Goal: Transaction & Acquisition: Purchase product/service

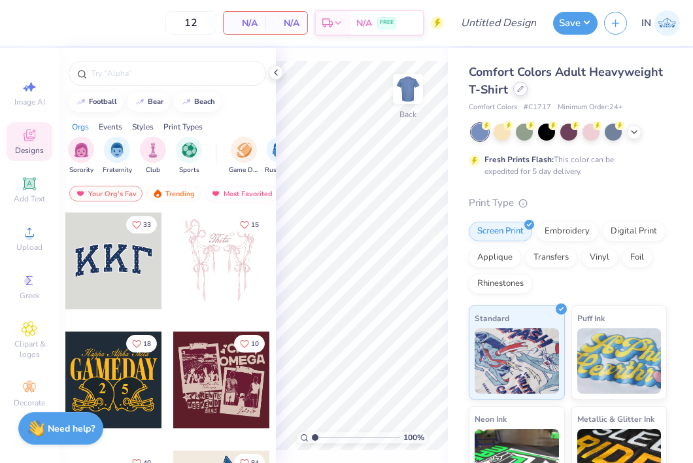
click at [519, 90] on icon at bounding box center [520, 89] width 7 height 7
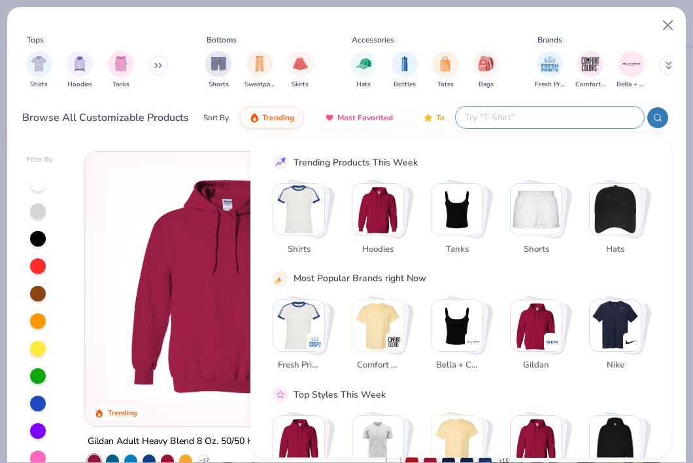
click at [566, 112] on input "text" at bounding box center [549, 117] width 171 height 15
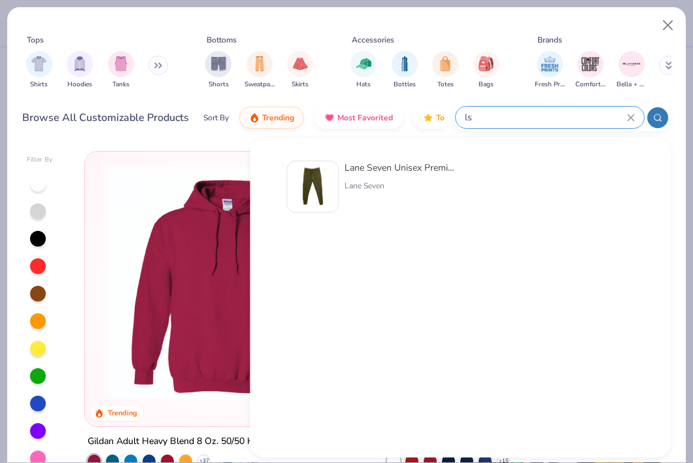
type input "l"
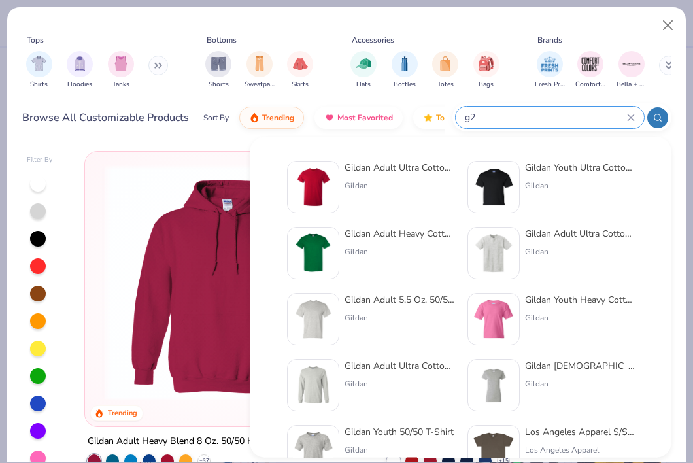
type input "g"
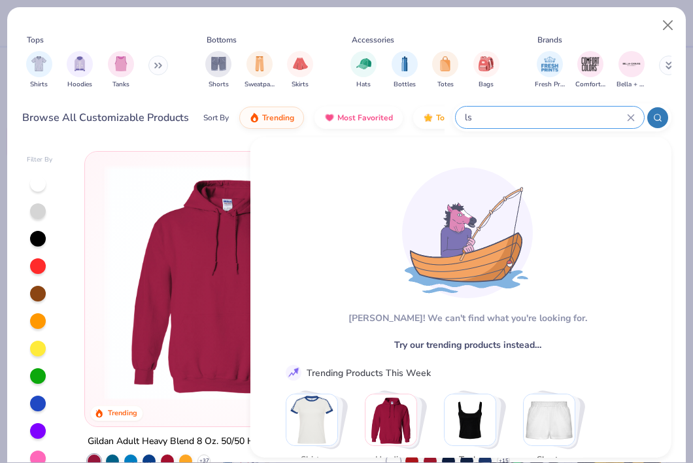
type input "l"
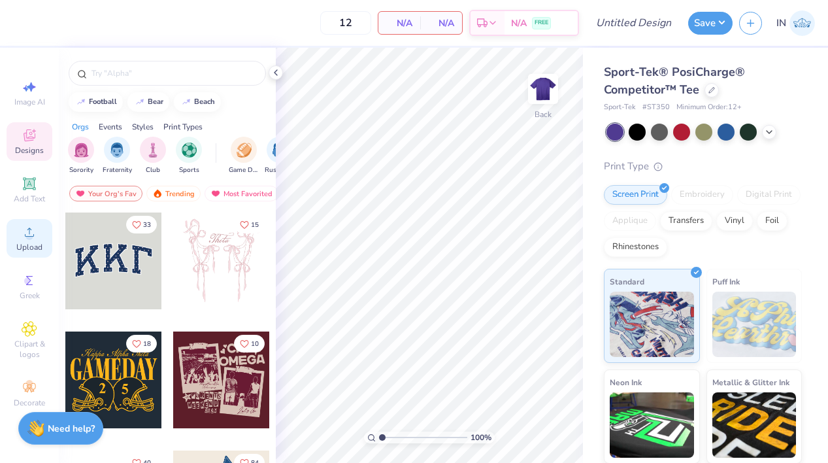
click at [36, 237] on icon at bounding box center [30, 232] width 16 height 16
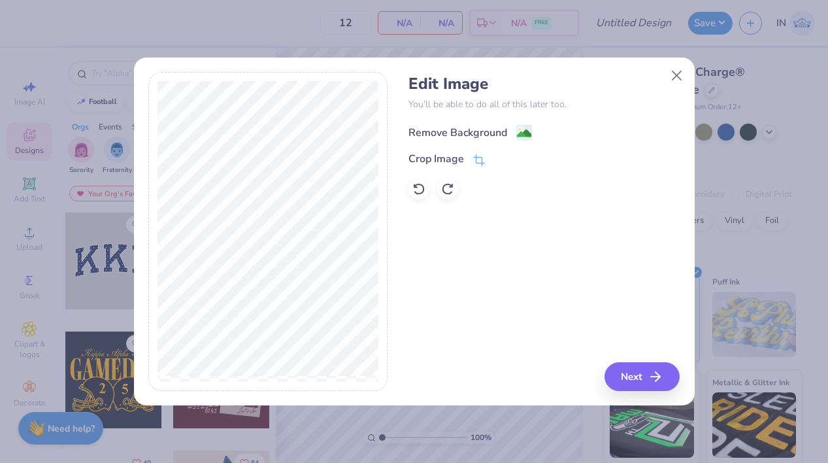
click at [478, 137] on div "Remove Background" at bounding box center [458, 133] width 99 height 16
click at [678, 80] on button "Close" at bounding box center [676, 75] width 25 height 25
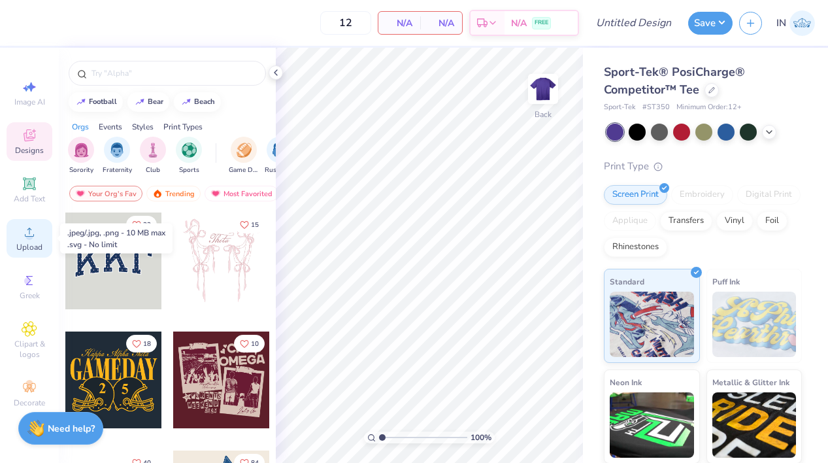
click at [35, 245] on span "Upload" at bounding box center [29, 247] width 26 height 10
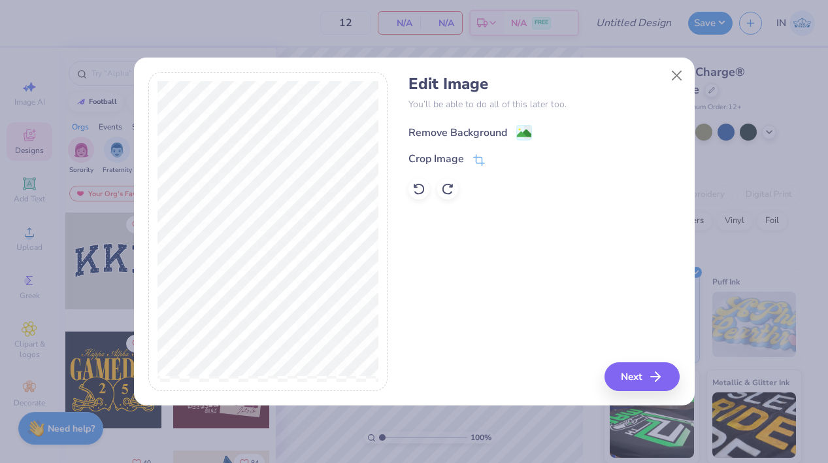
click at [481, 136] on div "Remove Background" at bounding box center [458, 133] width 99 height 16
click at [672, 82] on button "Close" at bounding box center [676, 75] width 25 height 25
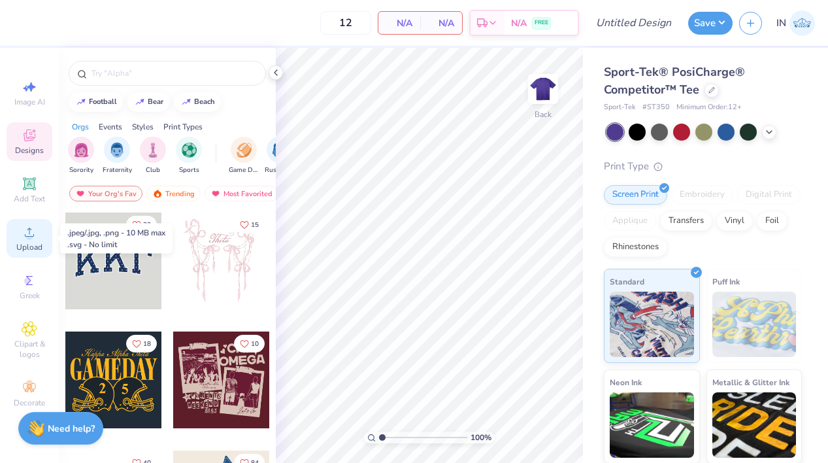
click at [25, 245] on span "Upload" at bounding box center [29, 247] width 26 height 10
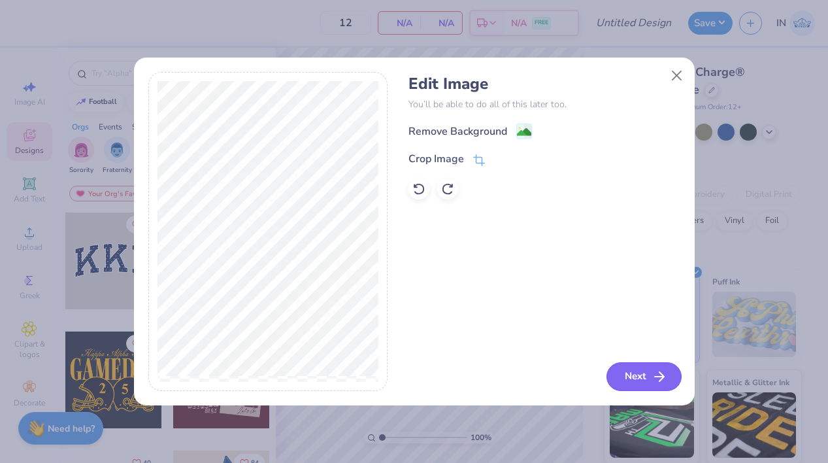
click at [652, 373] on icon "button" at bounding box center [660, 377] width 16 height 16
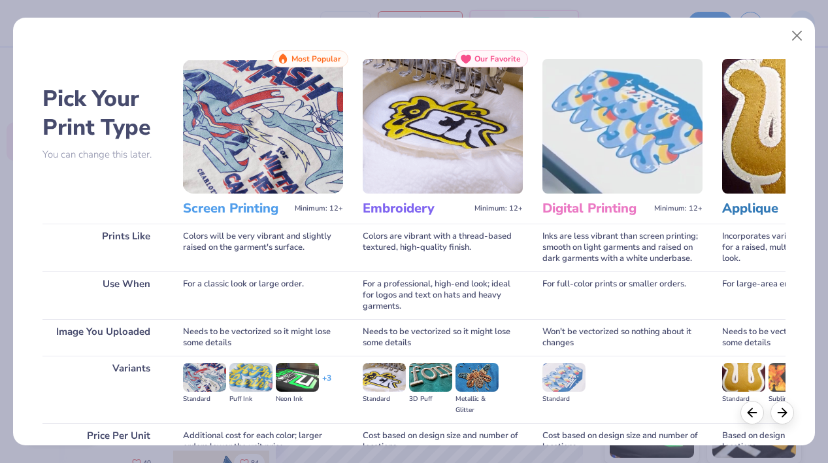
scroll to position [124, 0]
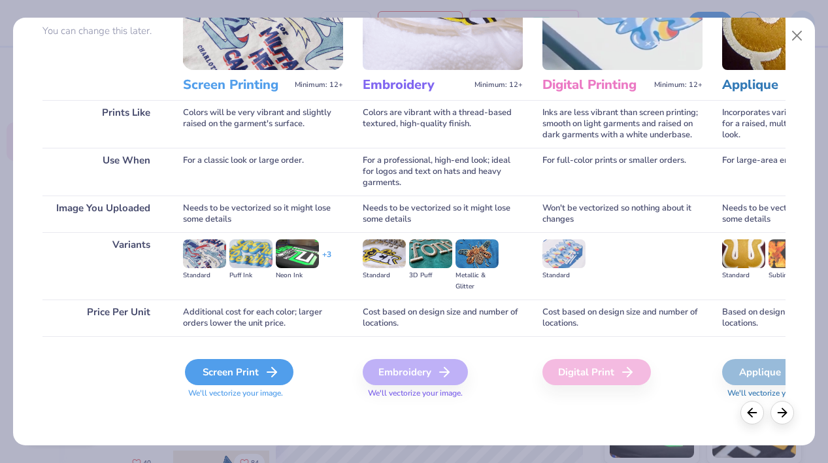
click at [255, 373] on div "Screen Print" at bounding box center [239, 372] width 109 height 26
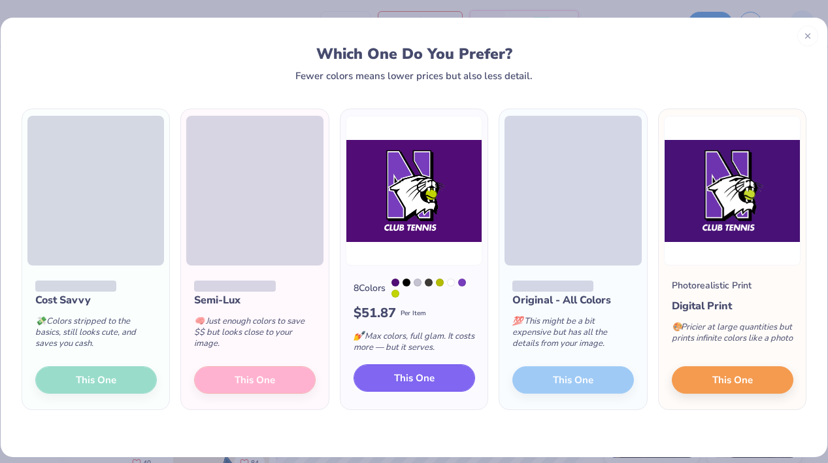
click at [439, 388] on button "This One" at bounding box center [415, 377] width 122 height 27
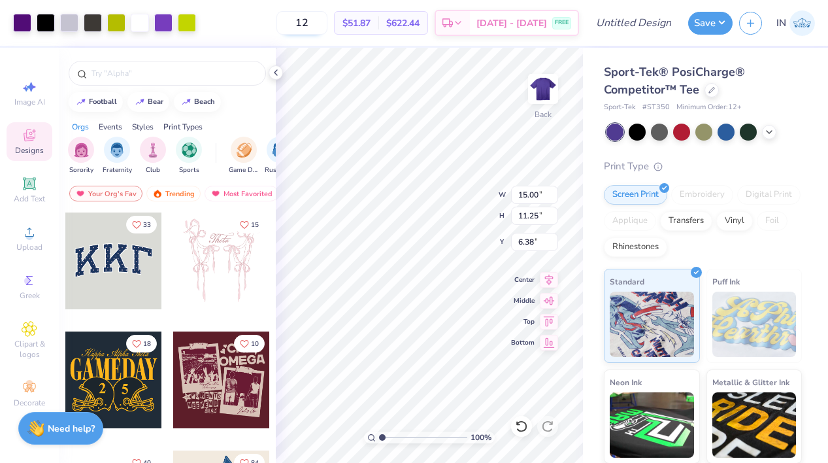
click at [328, 27] on input "12" at bounding box center [302, 23] width 51 height 24
type input "1"
type input "36"
click at [188, 26] on div at bounding box center [187, 21] width 18 height 18
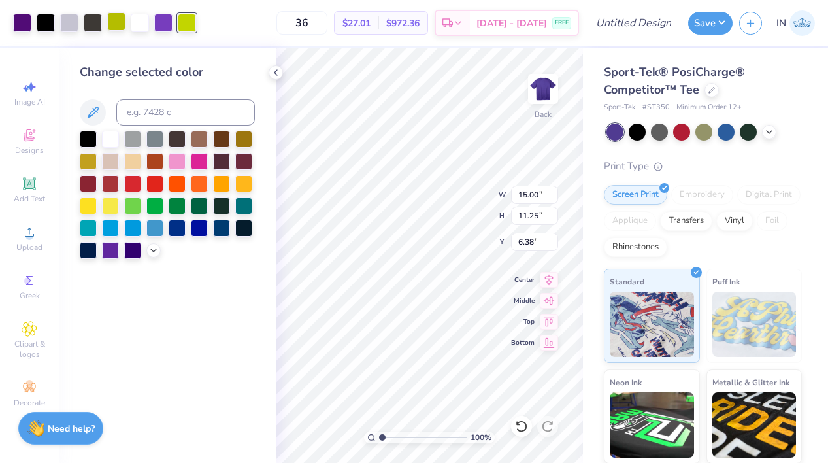
click at [118, 27] on div at bounding box center [116, 21] width 18 height 18
click at [173, 115] on input at bounding box center [185, 112] width 139 height 26
type input "382"
click at [139, 25] on div at bounding box center [140, 21] width 18 height 18
click at [74, 22] on div at bounding box center [69, 21] width 18 height 18
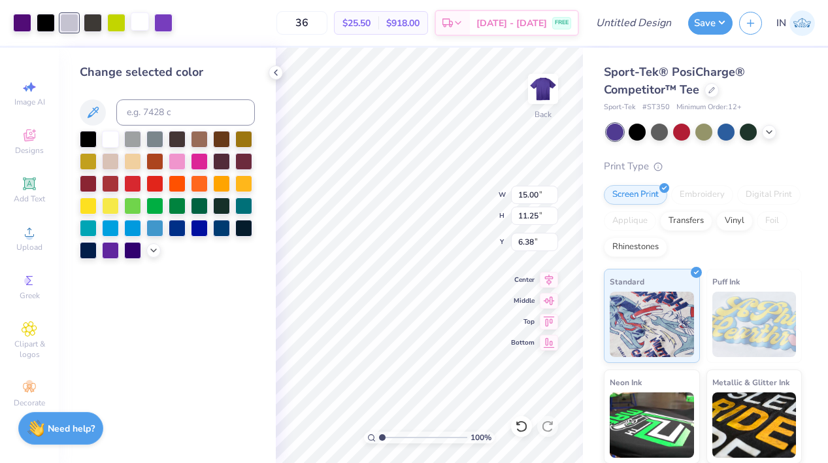
click at [141, 25] on div at bounding box center [140, 21] width 18 height 18
click at [78, 22] on div at bounding box center [69, 21] width 18 height 18
click at [71, 23] on div at bounding box center [69, 23] width 18 height 18
click at [111, 135] on div at bounding box center [110, 137] width 17 height 17
click at [90, 23] on div at bounding box center [93, 21] width 18 height 18
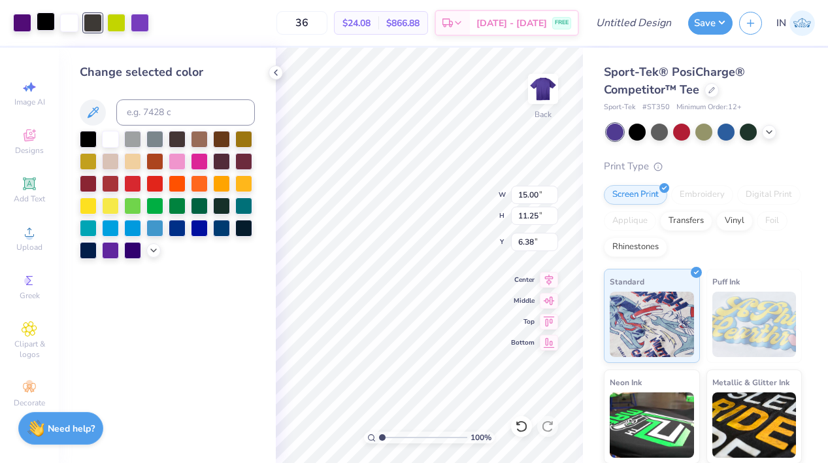
click at [50, 23] on div at bounding box center [46, 21] width 18 height 18
click at [94, 24] on div at bounding box center [93, 21] width 18 height 18
click at [87, 139] on div at bounding box center [88, 137] width 17 height 17
click at [24, 23] on div at bounding box center [22, 21] width 18 height 18
click at [152, 247] on icon at bounding box center [153, 249] width 10 height 10
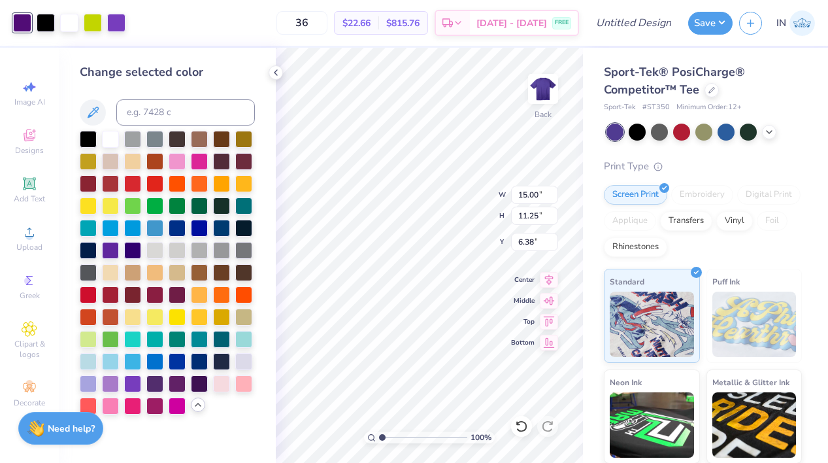
click at [19, 22] on div at bounding box center [22, 23] width 18 height 18
click at [95, 116] on icon at bounding box center [93, 113] width 16 height 16
click at [169, 113] on input at bounding box center [185, 112] width 139 height 26
type input "c"
click at [78, 437] on div "Need help? Chat with us." at bounding box center [60, 426] width 85 height 33
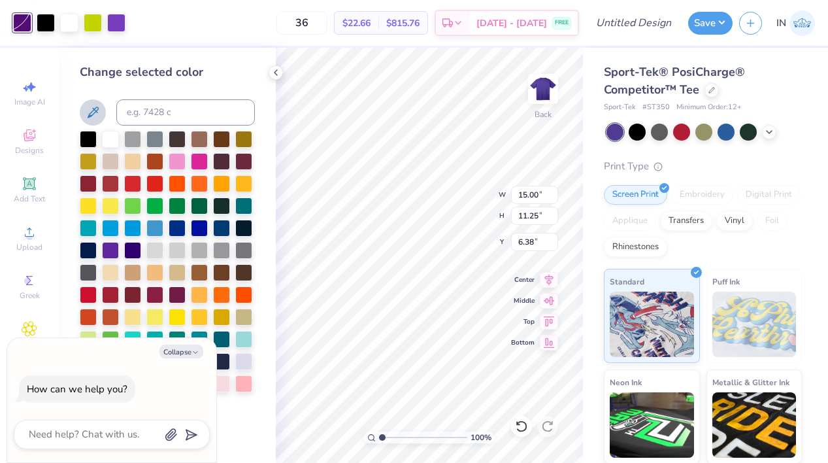
click at [107, 425] on div at bounding box center [112, 434] width 196 height 29
type textarea "x"
click at [97, 432] on textarea at bounding box center [93, 435] width 133 height 18
type textarea "c"
type textarea "x"
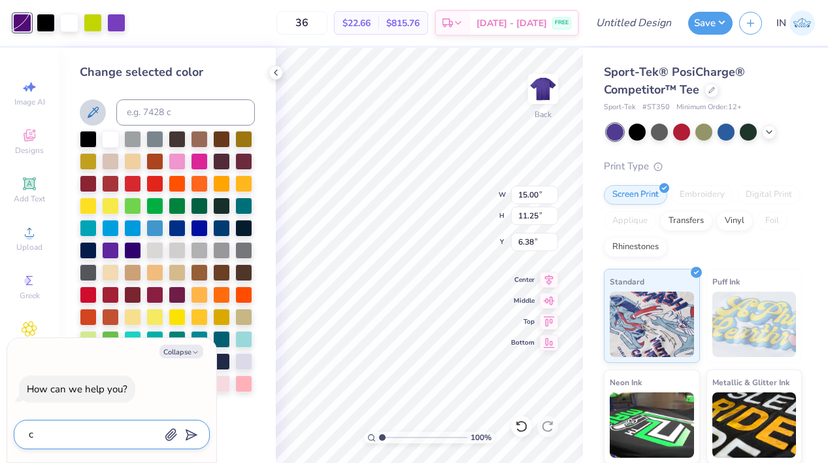
type textarea "ca"
type textarea "x"
type textarea "can"
type textarea "x"
type textarea "can"
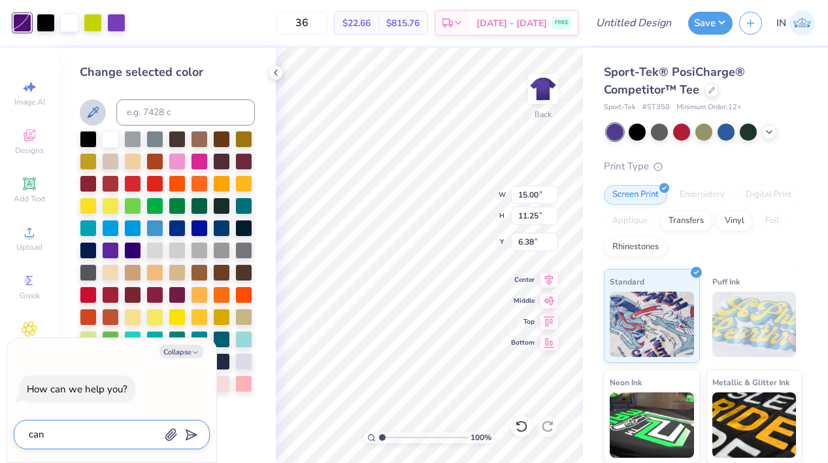
type textarea "x"
type textarea "can i"
type textarea "x"
type textarea "can i"
type textarea "x"
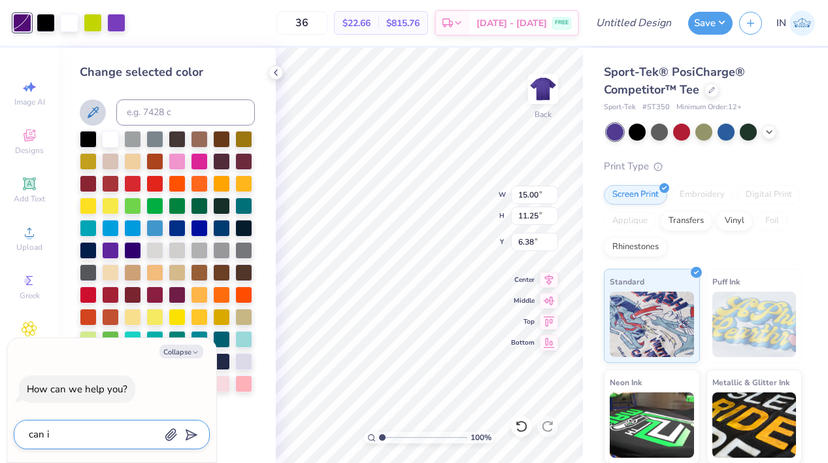
type textarea "can i r"
type textarea "x"
type textarea "can i re"
type textarea "x"
type textarea "can i rem"
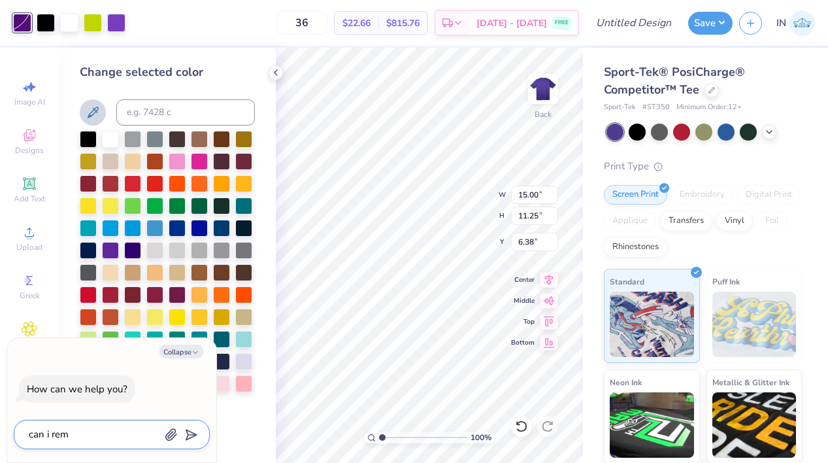
type textarea "x"
type textarea "can i remo"
type textarea "x"
type textarea "can i remov"
type textarea "x"
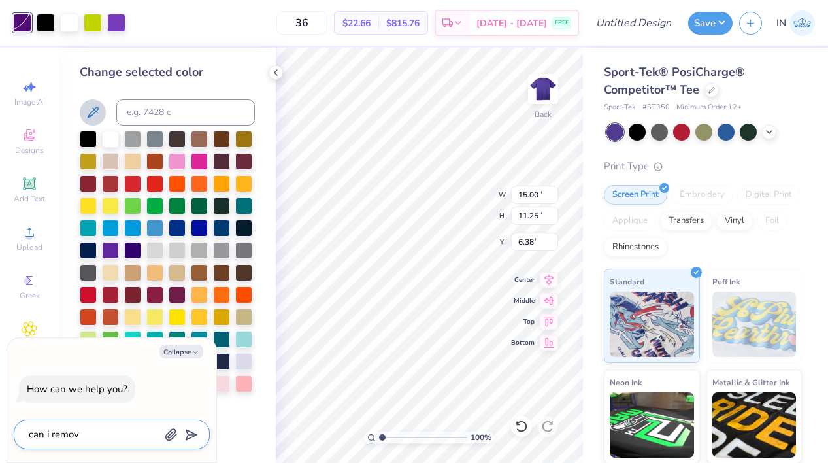
type textarea "can i remove"
type textarea "x"
type textarea "can i remove"
type textarea "x"
type textarea "can i remove a"
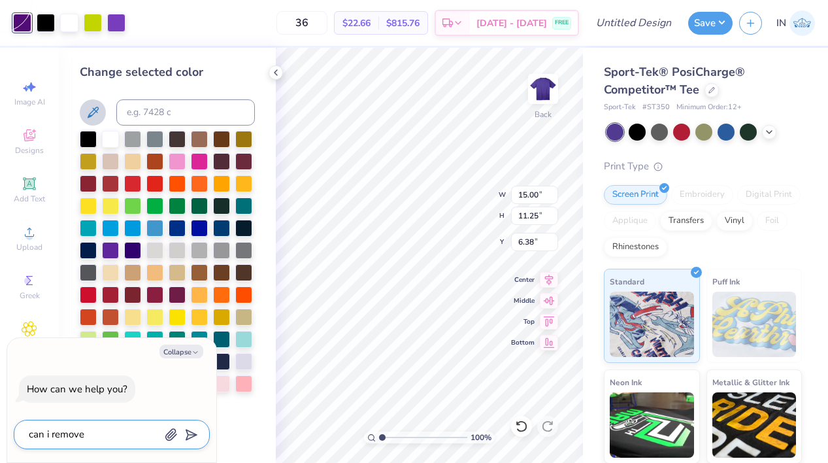
type textarea "x"
type textarea "can i remove a"
type textarea "x"
type textarea "can i remove a c"
type textarea "x"
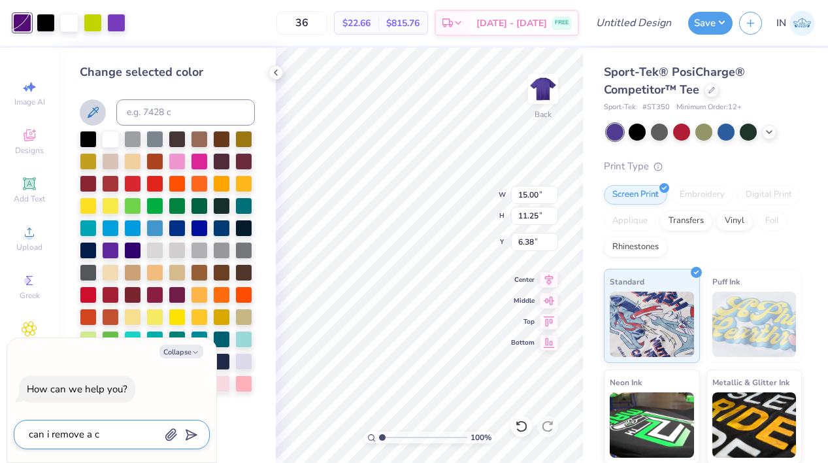
type textarea "can i remove a co"
type textarea "x"
type textarea "can i remove a col"
type textarea "x"
type textarea "can i remove a colo"
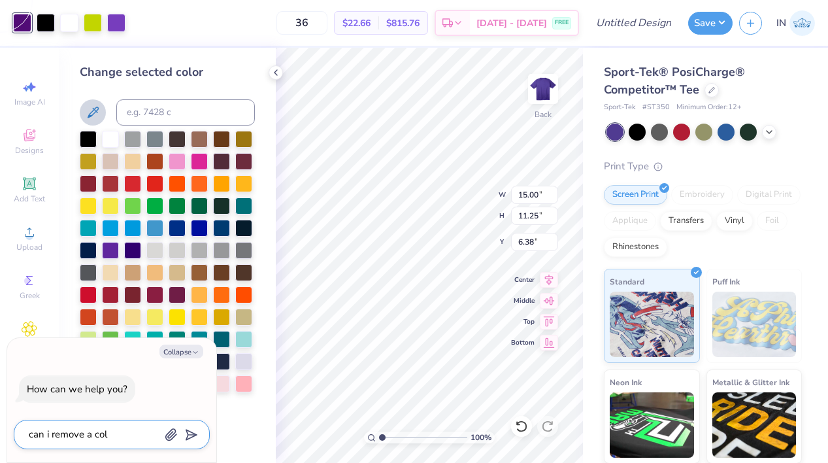
type textarea "x"
type textarea "can i remove a color"
type textarea "x"
type textarea "can i remove a color"
type textarea "x"
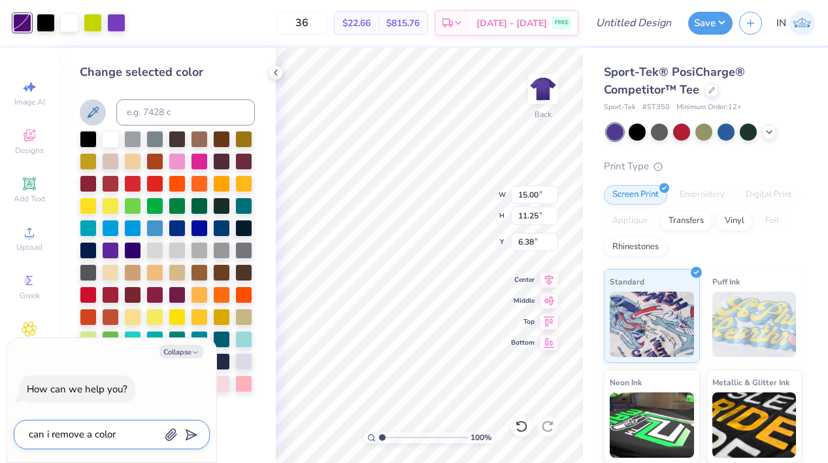
type textarea "can i remove a color a"
type textarea "x"
type textarea "can i remove a color an"
type textarea "x"
type textarea "can i remove a color and"
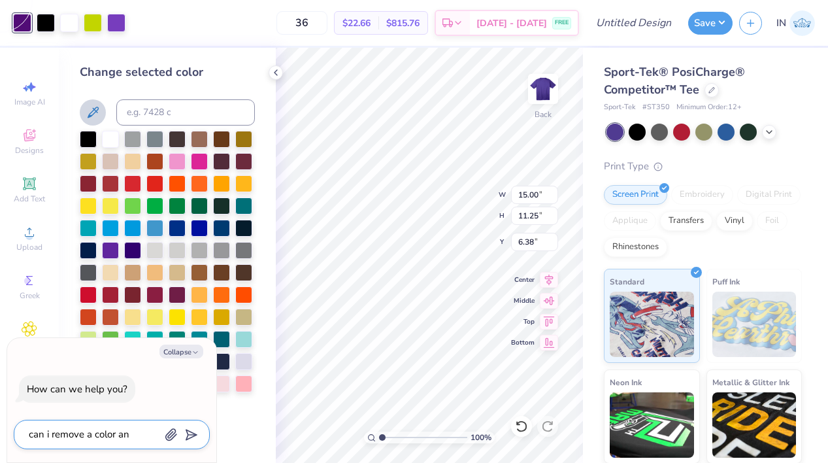
type textarea "x"
type textarea "can i remove a color and"
type textarea "x"
type textarea "can i remove a color and m"
type textarea "x"
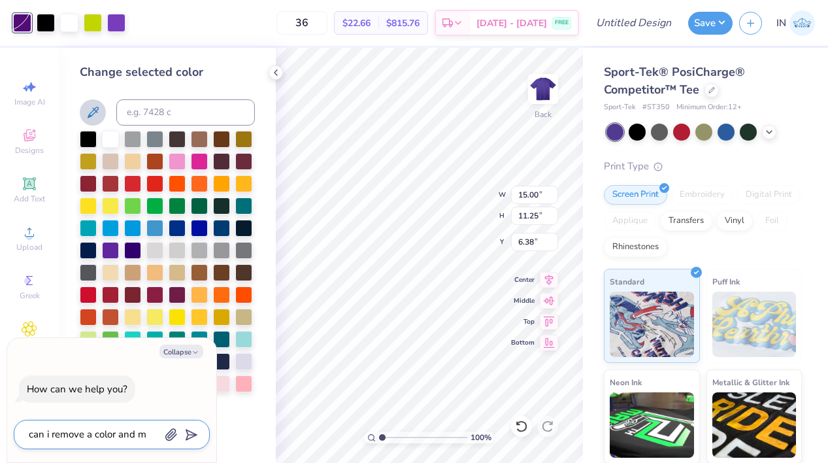
type textarea "can i remove a color and ma"
type textarea "x"
type textarea "can i remove a color and mak"
type textarea "x"
type textarea "can i remove a color and make"
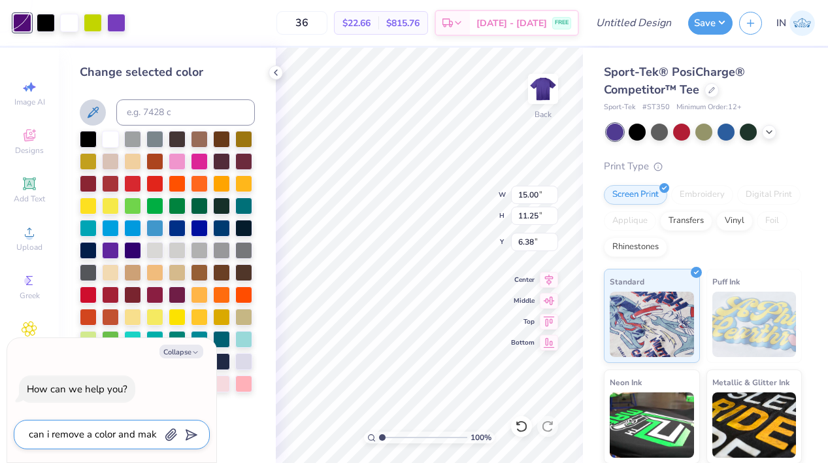
type textarea "x"
type textarea "can i remove a color and make"
type textarea "x"
type textarea "can i remove a color and make i"
type textarea "x"
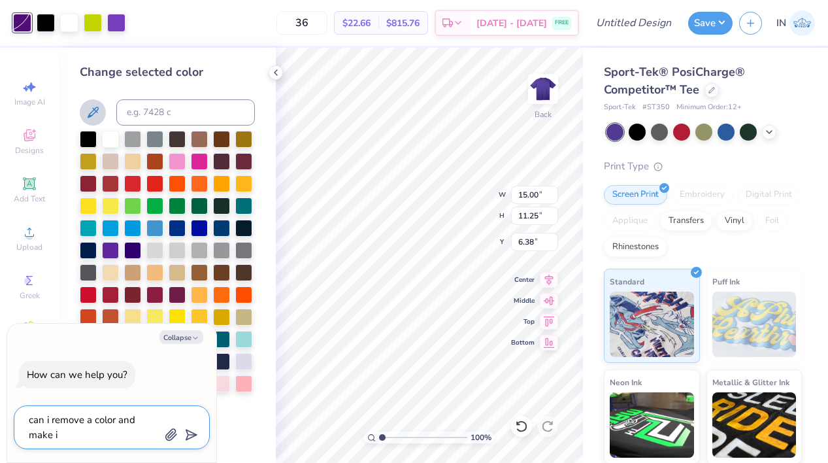
type textarea "can i remove a color and make it"
type textarea "x"
type textarea "can i remove a color and make it"
type textarea "x"
type textarea "can i remove a color and make it t"
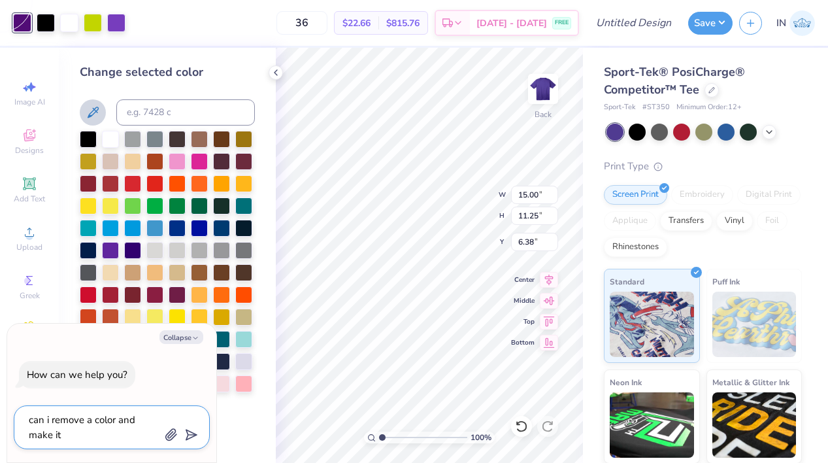
type textarea "x"
type textarea "can i remove a color and make it tr"
type textarea "x"
type textarea "can i remove a color and make it tra"
type textarea "x"
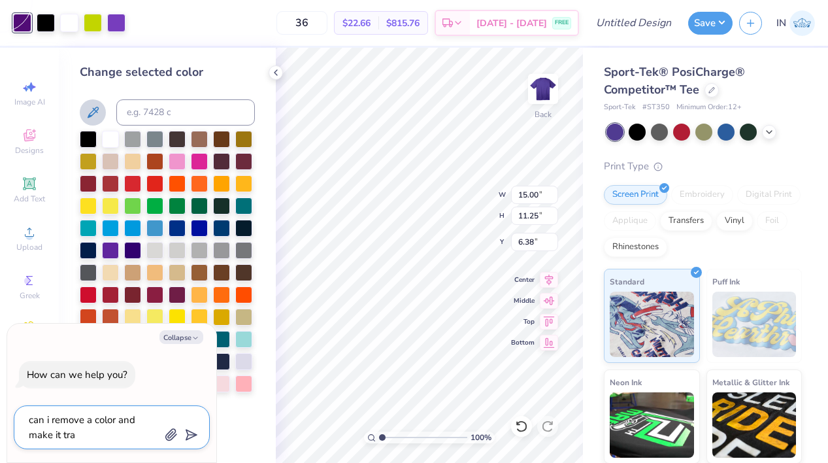
type textarea "can i remove a color and make it tran"
type textarea "x"
type textarea "can i remove a color and make it trans"
type textarea "x"
type textarea "can i remove a color and make it transp"
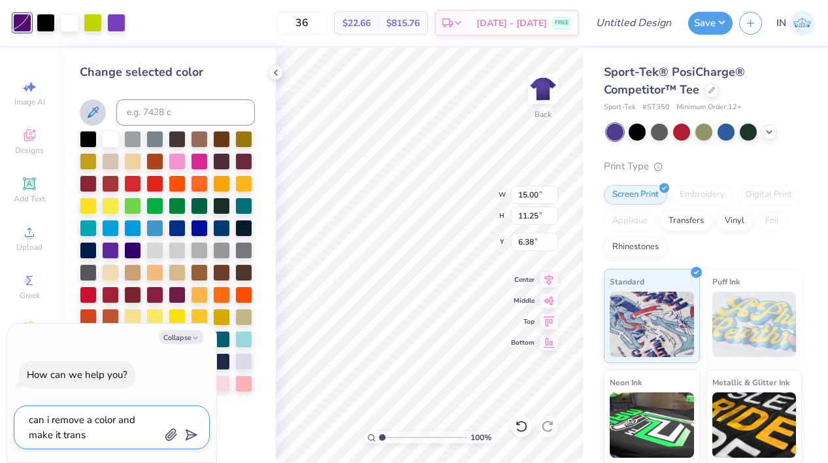
type textarea "x"
type textarea "can i remove a color and make it transpa"
type textarea "x"
type textarea "can i remove a color and make it transpar"
type textarea "x"
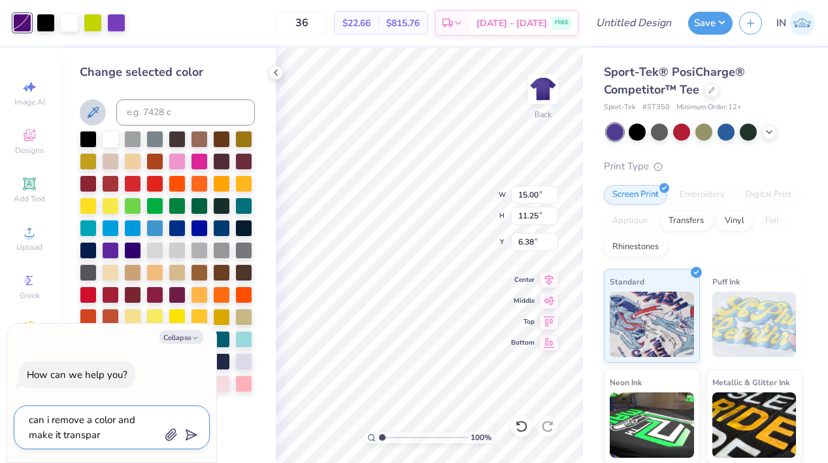
type textarea "can i remove a color and make it transpare"
type textarea "x"
type textarea "can i remove a color and make it transparen"
type textarea "x"
type textarea "can i remove a color and make it transparent"
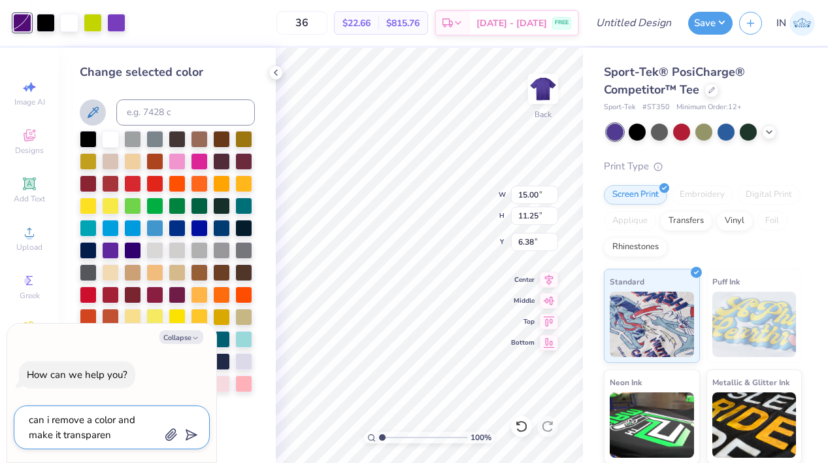
type textarea "x"
type textarea "can i remove a color and make it transparent"
type textarea "x"
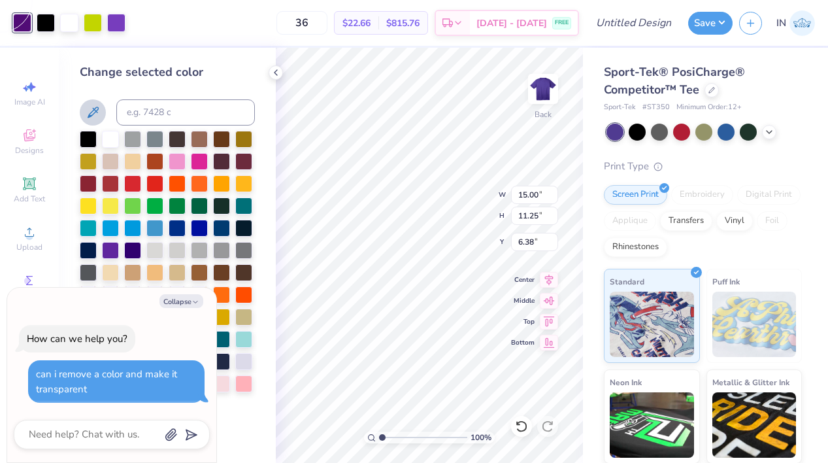
click at [20, 29] on div at bounding box center [22, 23] width 18 height 18
click at [36, 41] on div "Art colors" at bounding box center [63, 23] width 126 height 46
click at [75, 23] on div at bounding box center [69, 21] width 18 height 18
click at [23, 22] on div at bounding box center [22, 21] width 18 height 18
click at [88, 109] on icon at bounding box center [93, 113] width 16 height 16
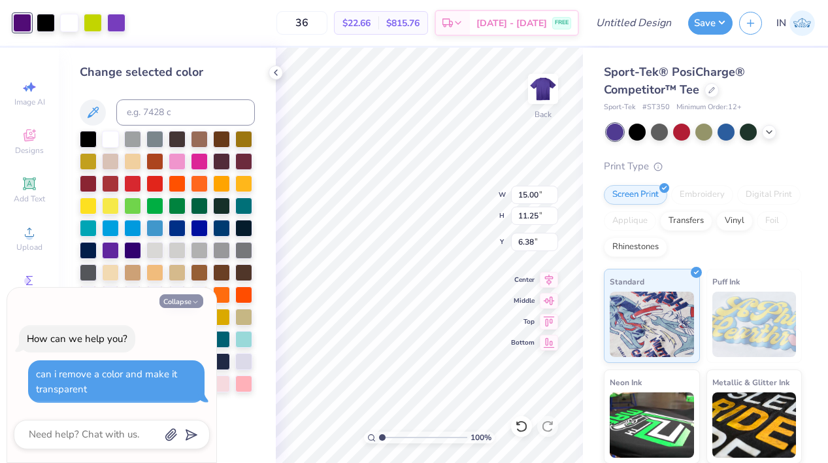
click at [194, 305] on icon "button" at bounding box center [196, 302] width 8 height 8
type textarea "x"
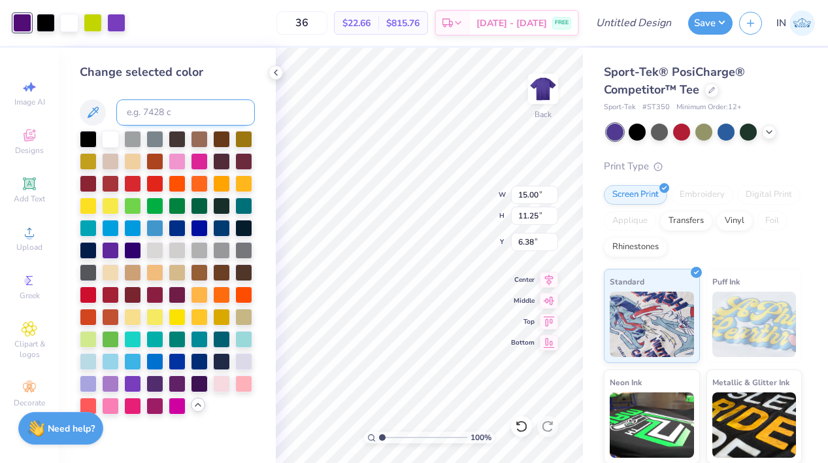
type input "0.75"
type input "9.58"
type input "7.18"
type input "4.82"
click at [710, 95] on div at bounding box center [712, 89] width 14 height 14
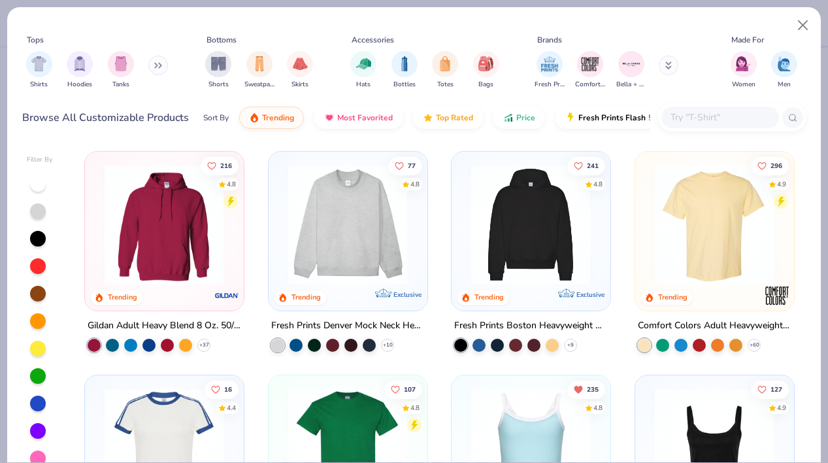
click at [694, 119] on input "text" at bounding box center [720, 117] width 101 height 15
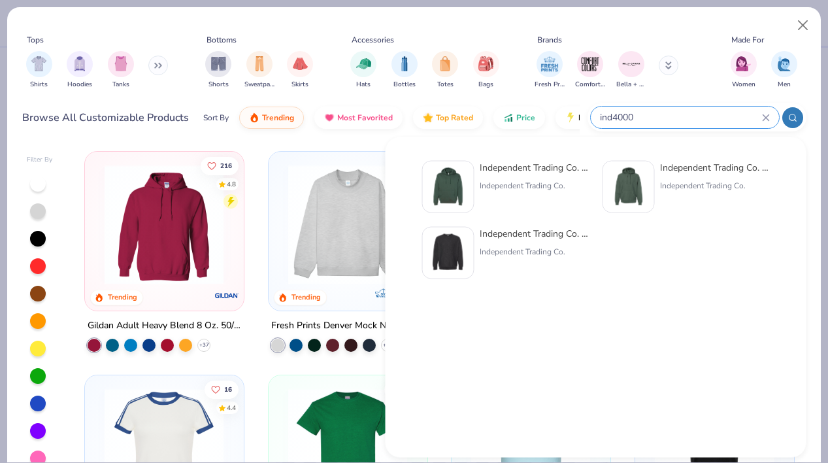
type input "ind4000"
click at [543, 182] on div "Independent Trading Co." at bounding box center [535, 186] width 110 height 12
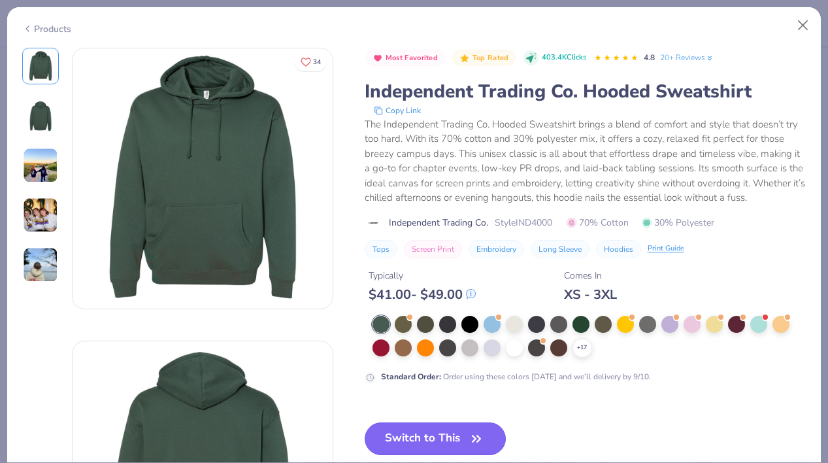
click at [451, 430] on button "Switch to This" at bounding box center [436, 438] width 142 height 33
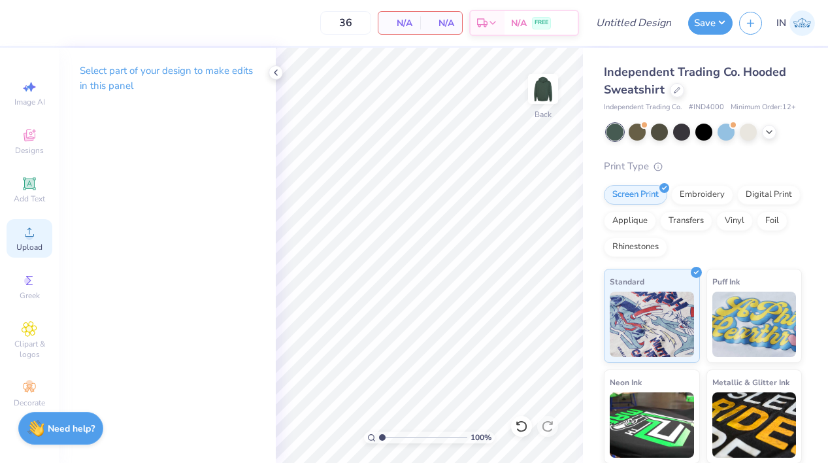
click at [27, 235] on circle at bounding box center [29, 236] width 7 height 7
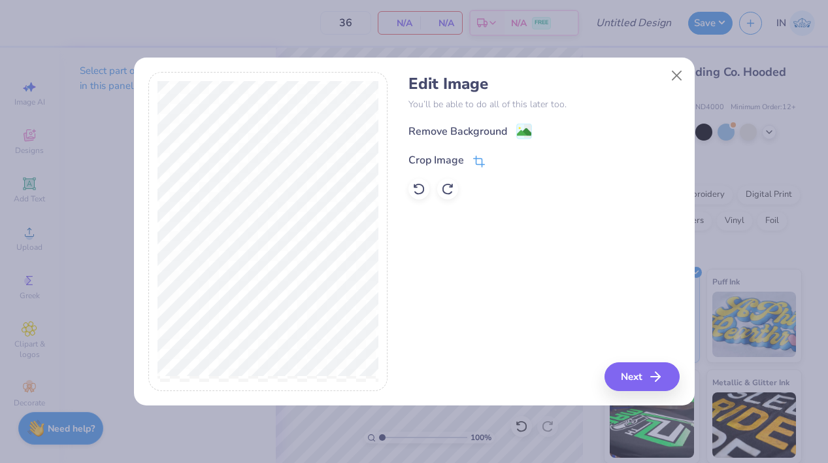
click at [481, 157] on icon at bounding box center [479, 162] width 12 height 12
click at [520, 158] on line at bounding box center [520, 159] width 4 height 4
click at [520, 139] on image at bounding box center [524, 133] width 14 height 14
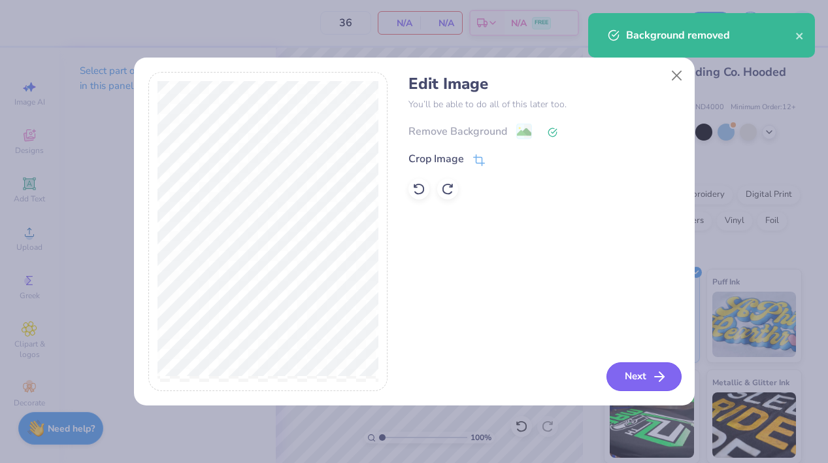
click at [630, 382] on button "Next" at bounding box center [644, 376] width 75 height 29
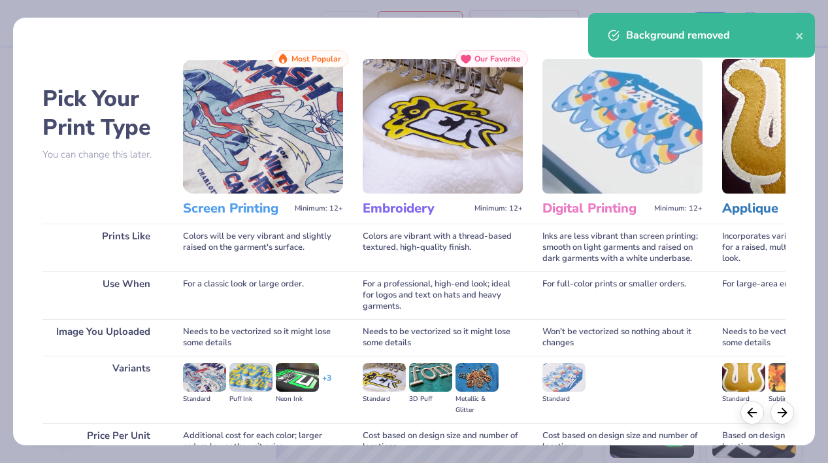
scroll to position [124, 0]
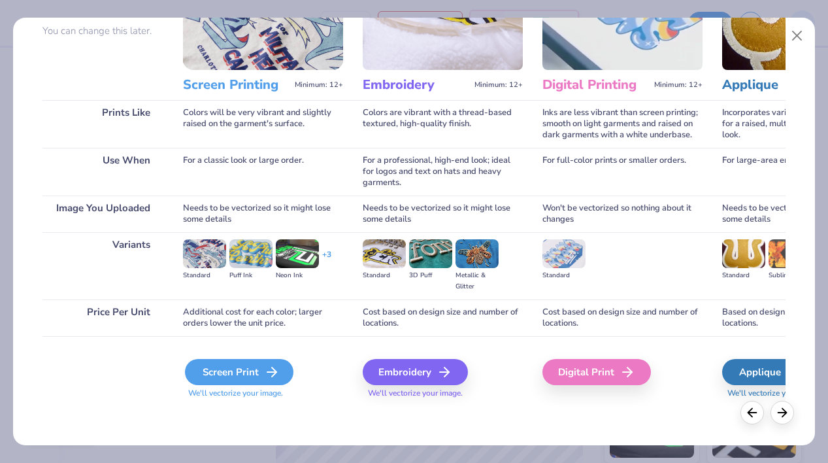
click at [213, 373] on div "Screen Print" at bounding box center [239, 372] width 109 height 26
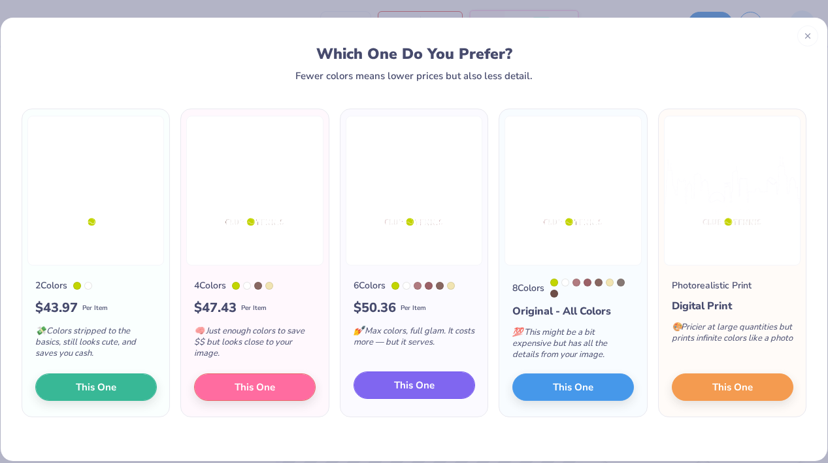
click at [428, 389] on span "This One" at bounding box center [414, 385] width 41 height 15
